Goal: Check status: Check status

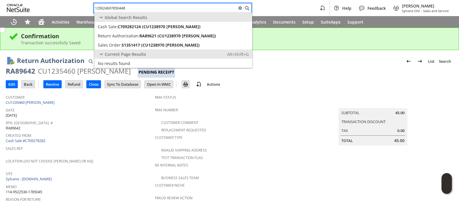
click at [216, 9] on input "129024697850448" at bounding box center [165, 8] width 143 height 7
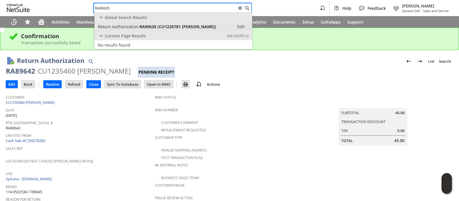
type input "RA89635"
click at [210, 25] on span "RA89635 (CU1235781 [PERSON_NAME])" at bounding box center [178, 26] width 77 height 5
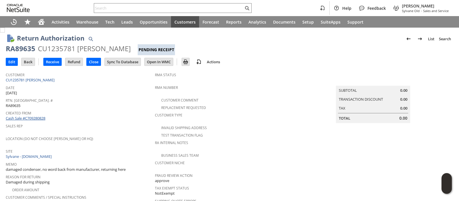
click at [44, 115] on link "Cash Sale #C709280828" at bounding box center [26, 117] width 40 height 5
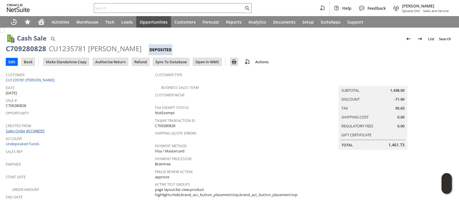
click at [42, 128] on link "Sales Order #S1348055" at bounding box center [26, 130] width 40 height 5
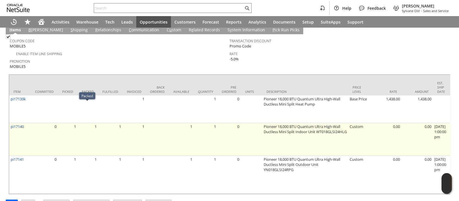
scroll to position [347, 0]
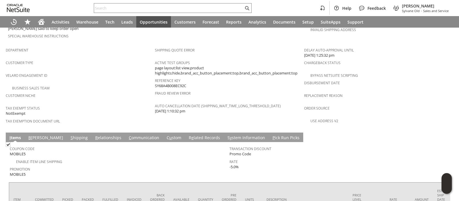
click at [69, 135] on link "S hipping" at bounding box center [79, 138] width 20 height 6
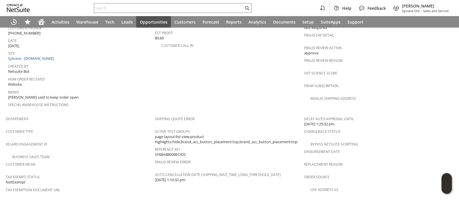
scroll to position [315, 0]
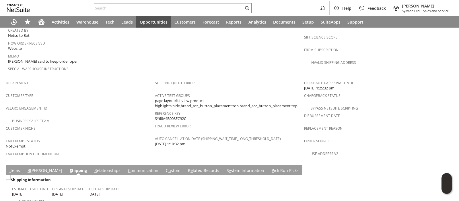
click at [191, 167] on span "e" at bounding box center [192, 169] width 2 height 5
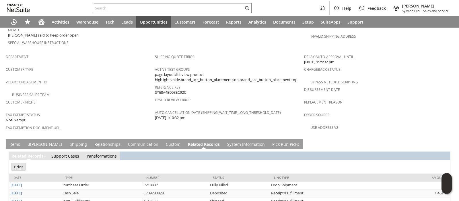
scroll to position [356, 0]
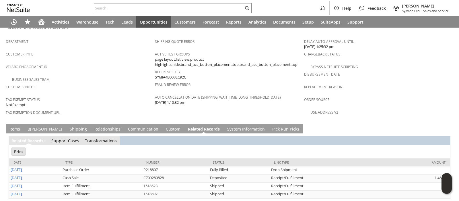
click at [68, 126] on link "S hipping" at bounding box center [78, 129] width 20 height 6
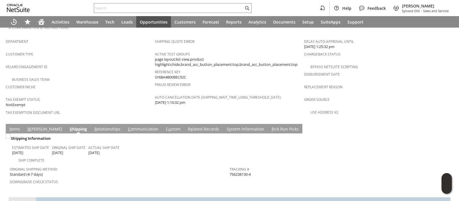
scroll to position [386, 0]
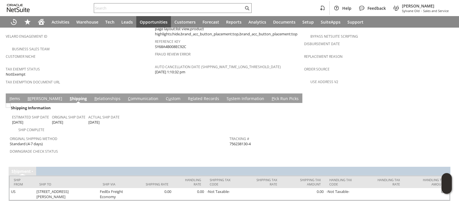
click at [239, 141] on span "756238130-4" at bounding box center [240, 143] width 21 height 5
drag, startPoint x: 239, startPoint y: 123, endPoint x: 247, endPoint y: 123, distance: 8.6
click at [247, 141] on span "756238130-4" at bounding box center [240, 143] width 21 height 5
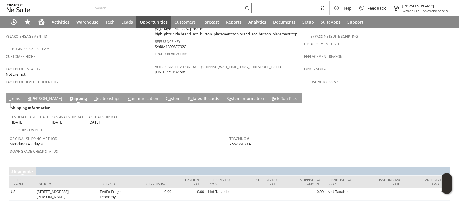
click at [17, 96] on link "I tems" at bounding box center [14, 99] width 13 height 6
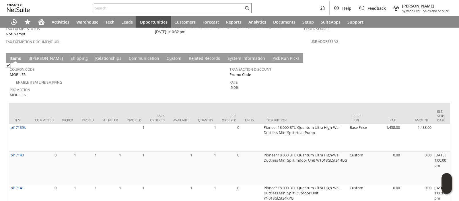
scroll to position [455, 0]
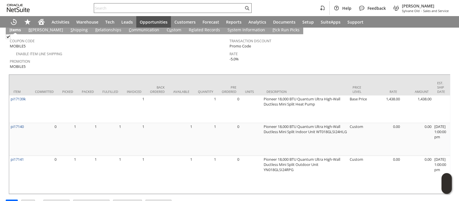
click at [131, 7] on input "text" at bounding box center [169, 8] width 150 height 7
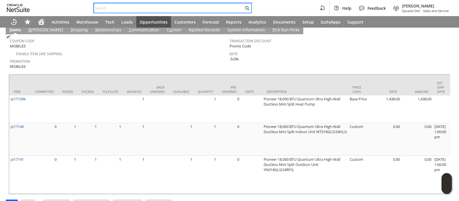
paste input "RA89635"
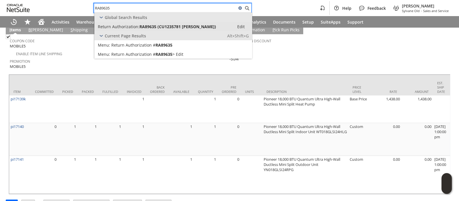
type input "RA89635"
click at [135, 24] on span "Return Authorization:" at bounding box center [119, 26] width 42 height 5
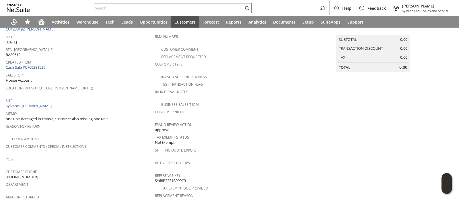
scroll to position [71, 0]
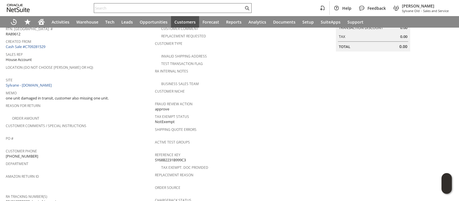
click at [200, 8] on input "text" at bounding box center [169, 8] width 150 height 7
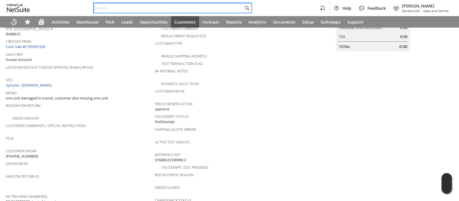
paste input "RA89612"
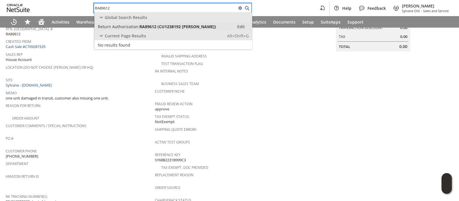
type input "RA89612"
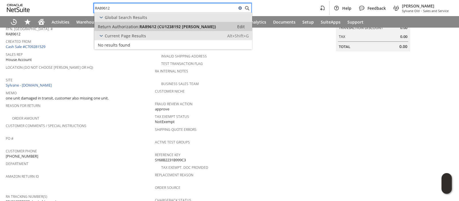
click at [202, 25] on span "RA89612 (CU1238192 Marvin Sheffler)" at bounding box center [178, 26] width 77 height 5
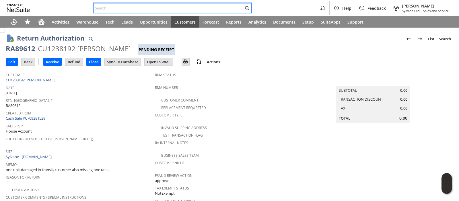
click at [204, 7] on input "text" at bounding box center [169, 8] width 150 height 7
paste input "S1295037"
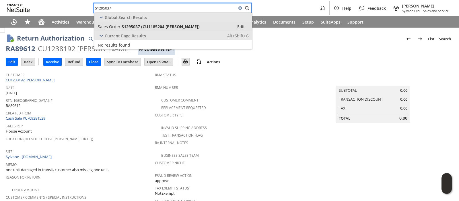
type input "S1295037"
click at [198, 25] on div "Sales Order: S1295037 (CU1185204 Jungwoo Kim)" at bounding box center [164, 26] width 133 height 5
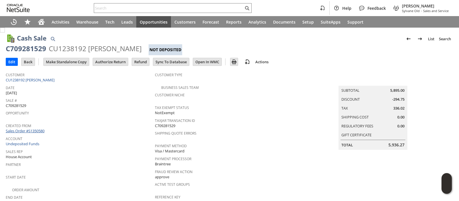
click at [42, 128] on link "Sales Order #S1350580" at bounding box center [26, 130] width 40 height 5
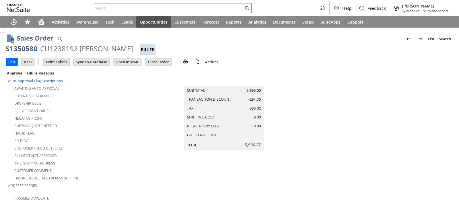
scroll to position [337, 0]
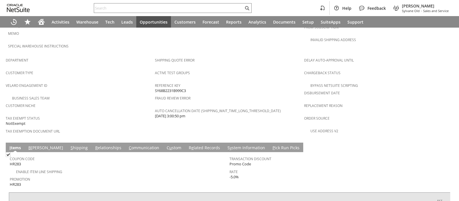
click at [187, 145] on link "R e lated Records" at bounding box center [204, 148] width 34 height 6
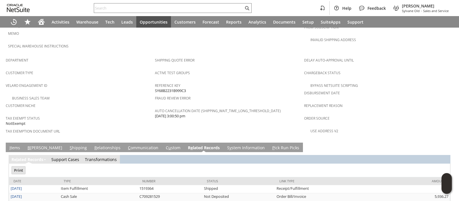
scroll to position [0, 0]
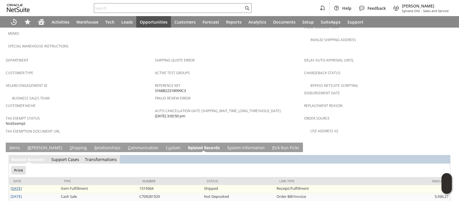
click at [22, 185] on link "[DATE]" at bounding box center [16, 187] width 11 height 5
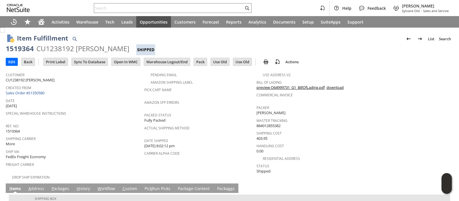
click at [259, 86] on link "preview O64999731_G1_BillOfLading.pdf" at bounding box center [291, 87] width 68 height 5
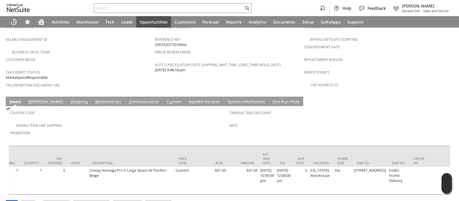
scroll to position [0, 200]
